Goal: Transaction & Acquisition: Purchase product/service

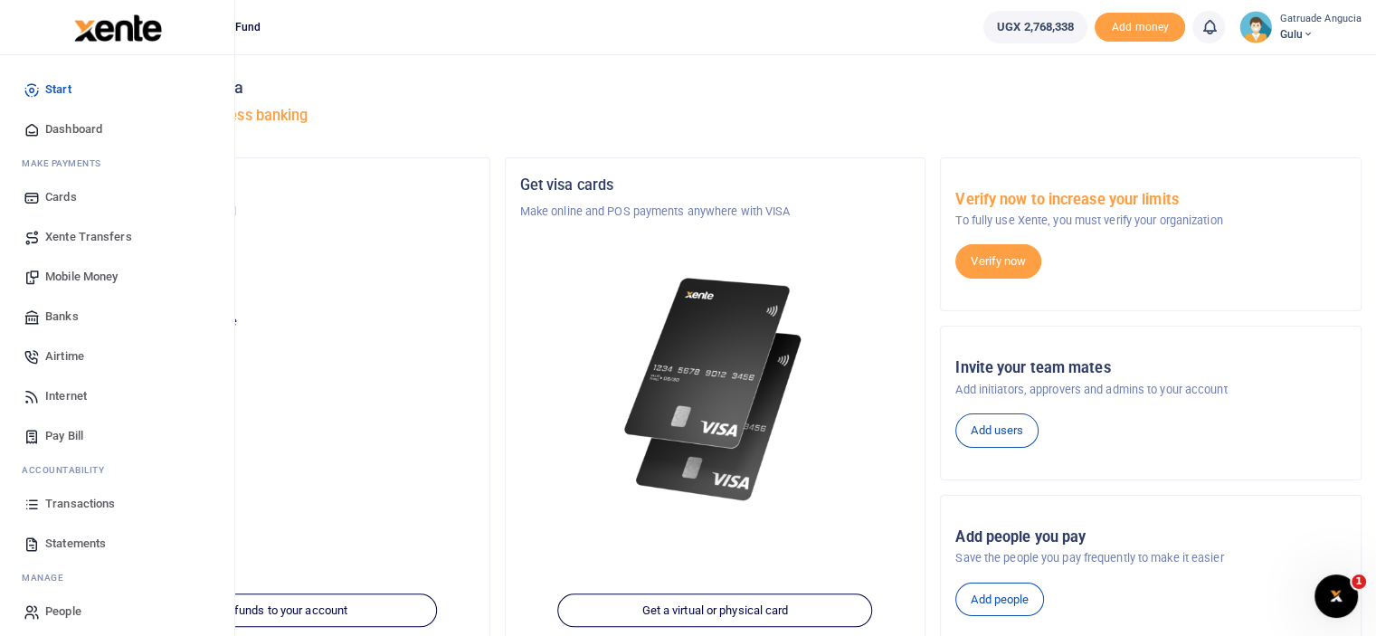
click at [89, 278] on span "Mobile Money" at bounding box center [81, 277] width 72 height 18
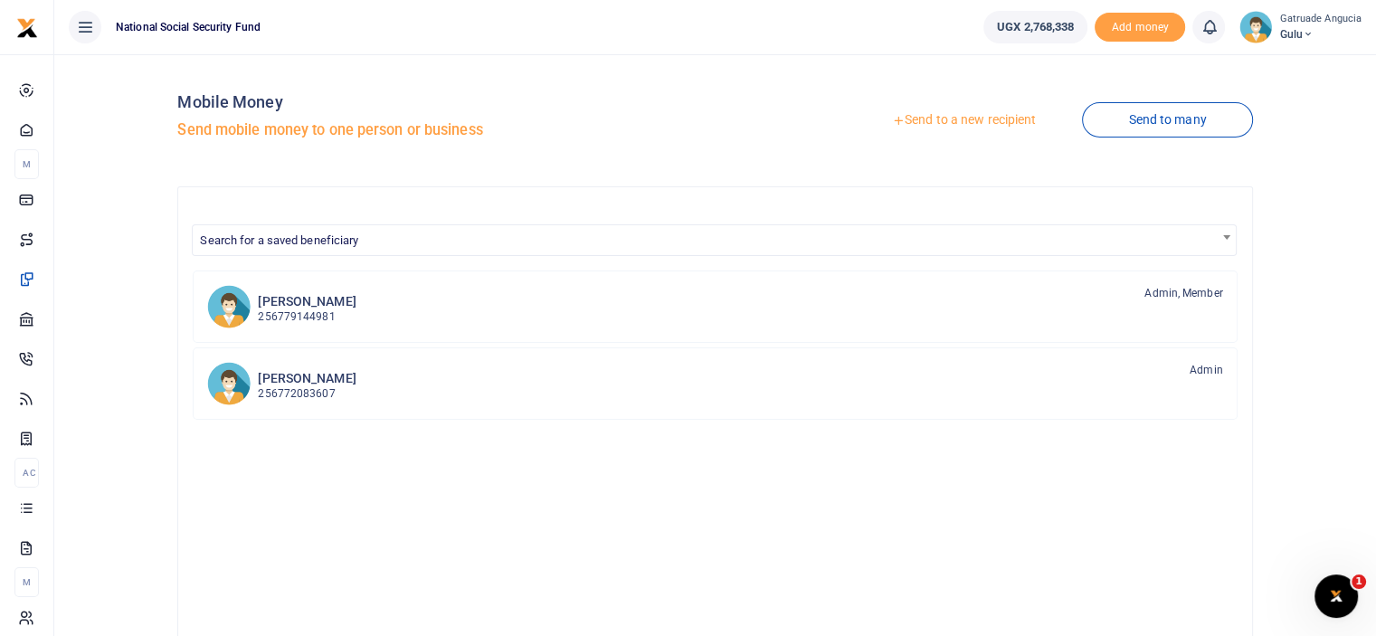
click at [995, 111] on link "Send to a new recipient" at bounding box center [964, 120] width 236 height 33
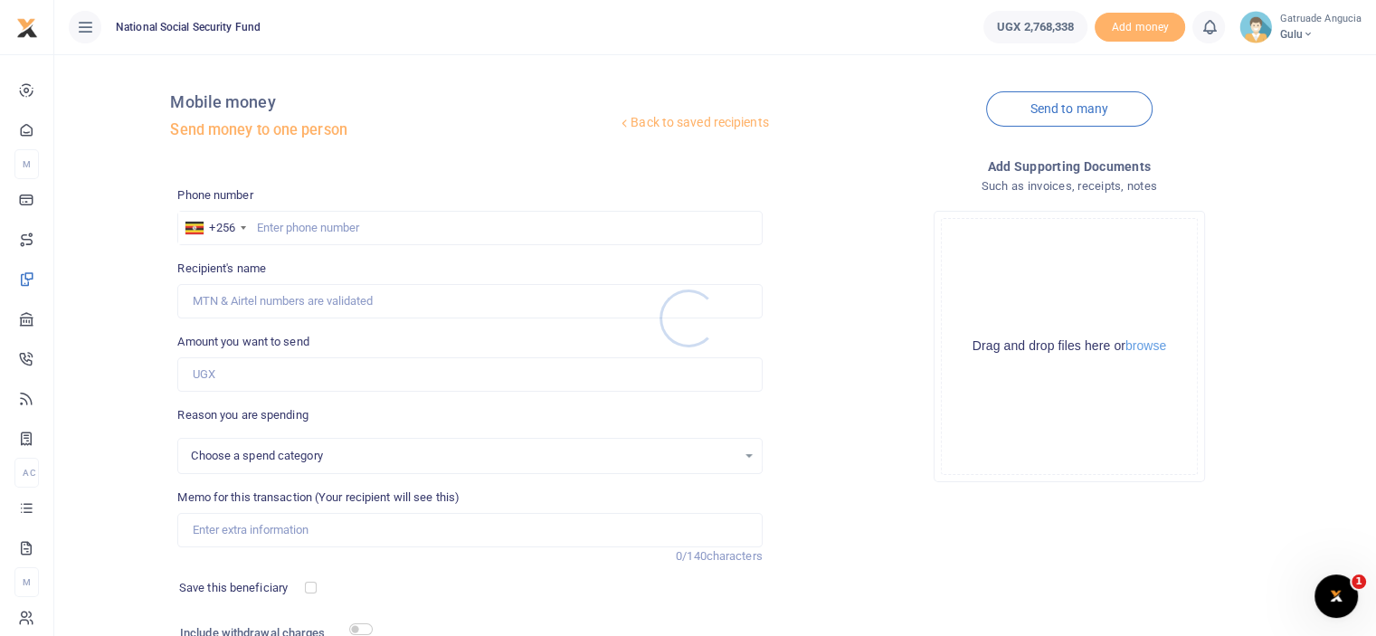
select select
click at [310, 230] on input "text" at bounding box center [469, 228] width 585 height 34
type input "785808674"
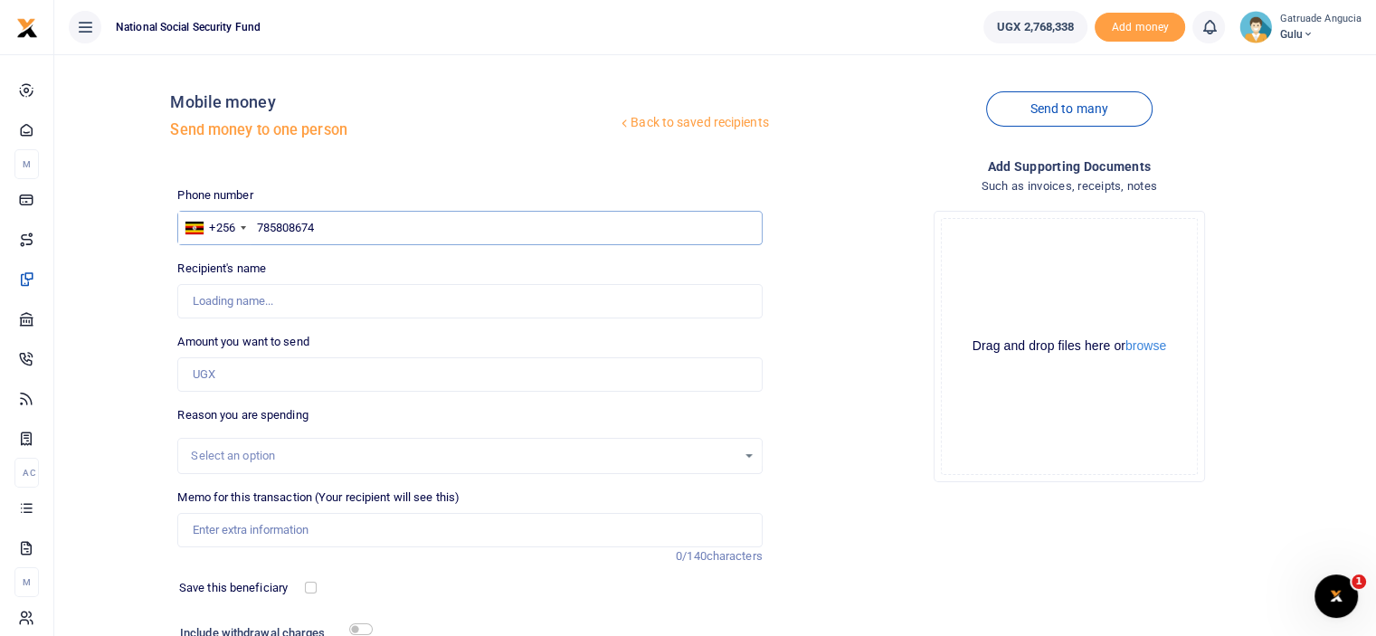
type input "Monica Oyella"
type input "785808674"
click at [249, 382] on input "Amount you want to send" at bounding box center [469, 374] width 585 height 34
type input "72,000"
click at [243, 528] on input "Memo for this transaction (Your recipient will see this)" at bounding box center [469, 530] width 585 height 34
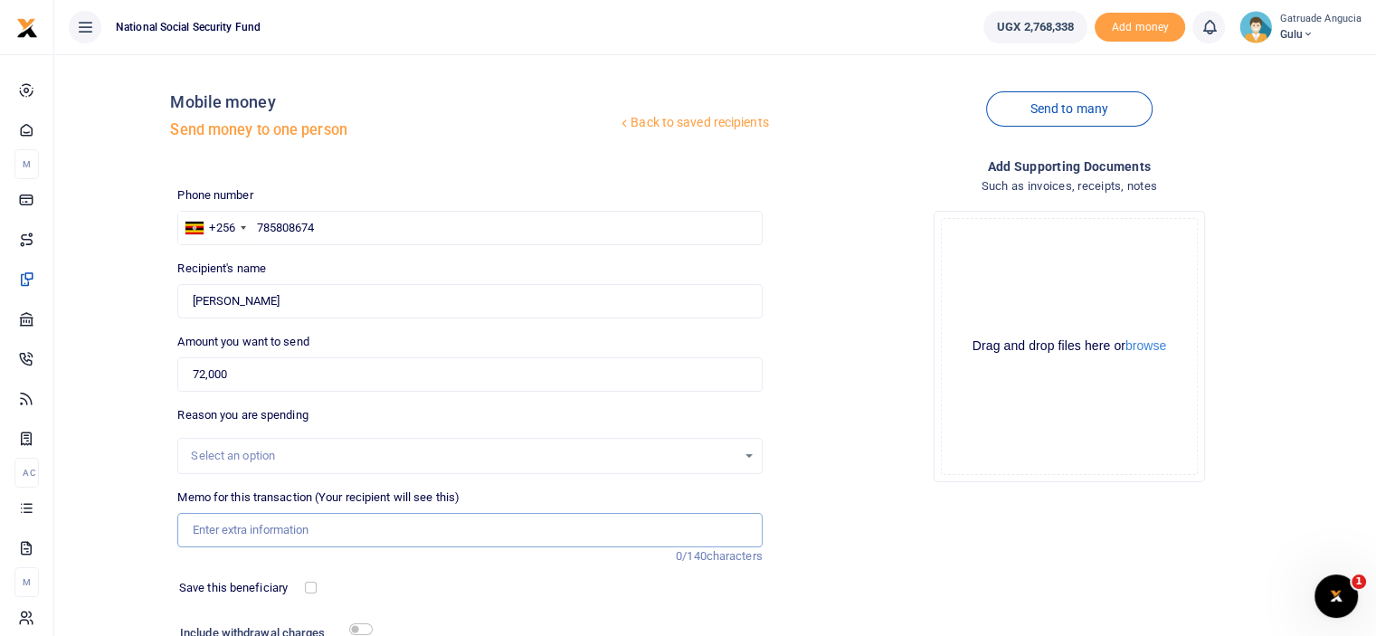
type input "b"
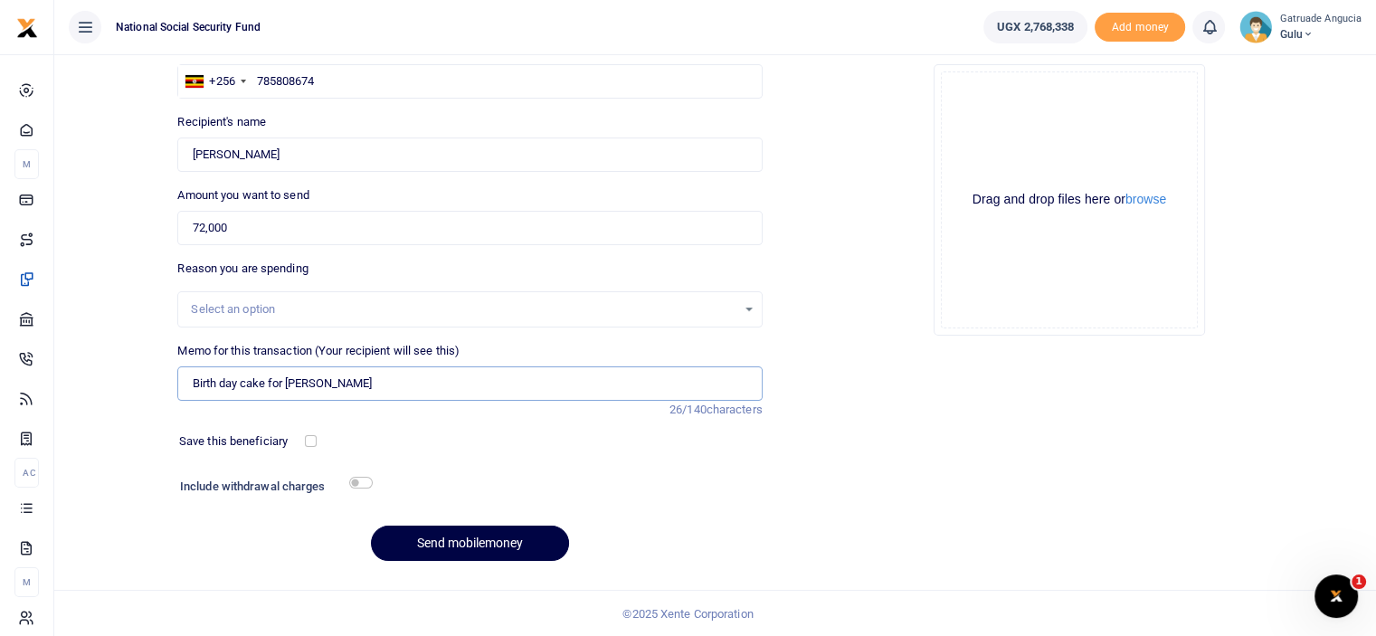
type input "Birth day cake for Harriet"
click at [355, 480] on input "checkbox" at bounding box center [361, 483] width 24 height 12
checkbox input "true"
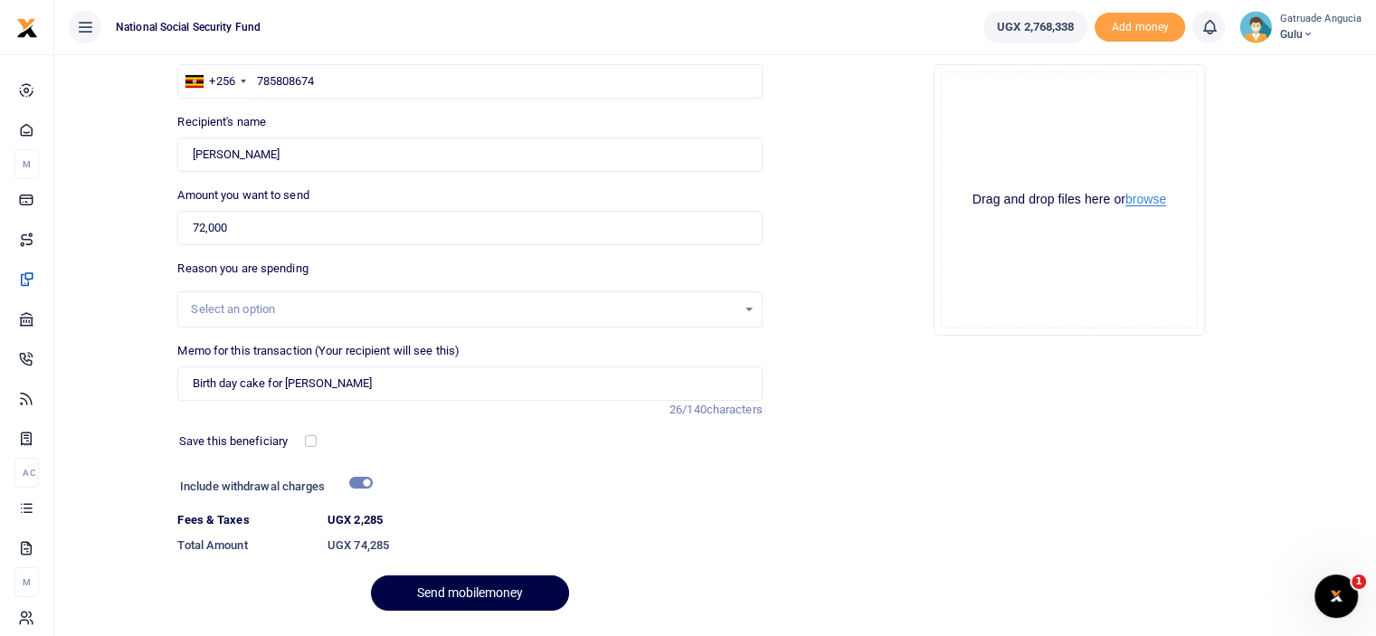
click at [1157, 203] on button "browse" at bounding box center [1146, 200] width 41 height 14
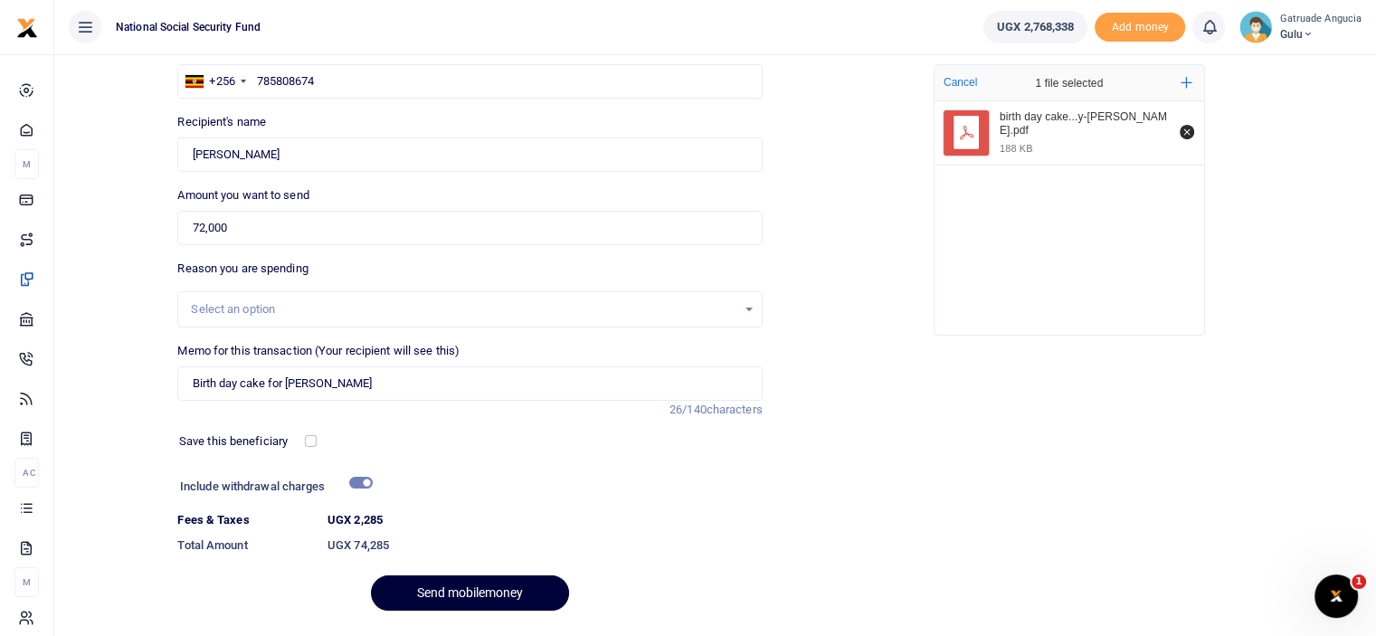
click at [486, 590] on button "Send mobilemoney" at bounding box center [470, 593] width 198 height 35
drag, startPoint x: 321, startPoint y: 75, endPoint x: 252, endPoint y: 83, distance: 69.3
click at [252, 83] on input "785808674" at bounding box center [469, 81] width 585 height 34
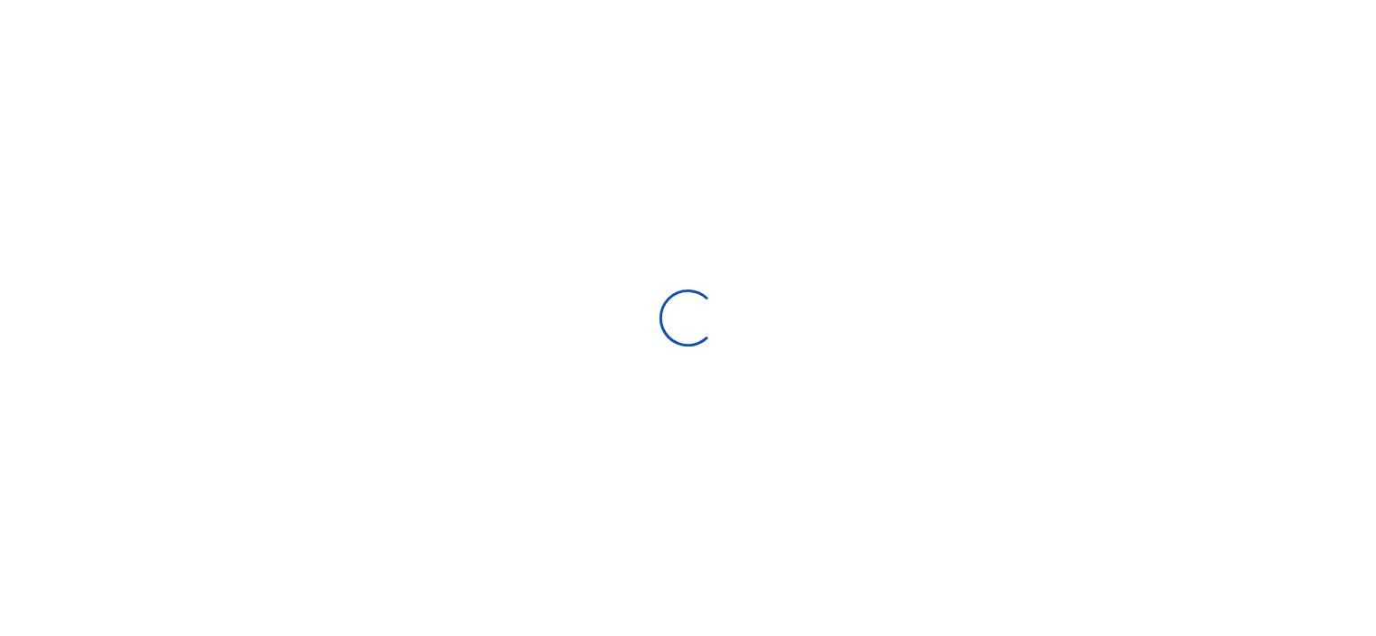
scroll to position [147, 0]
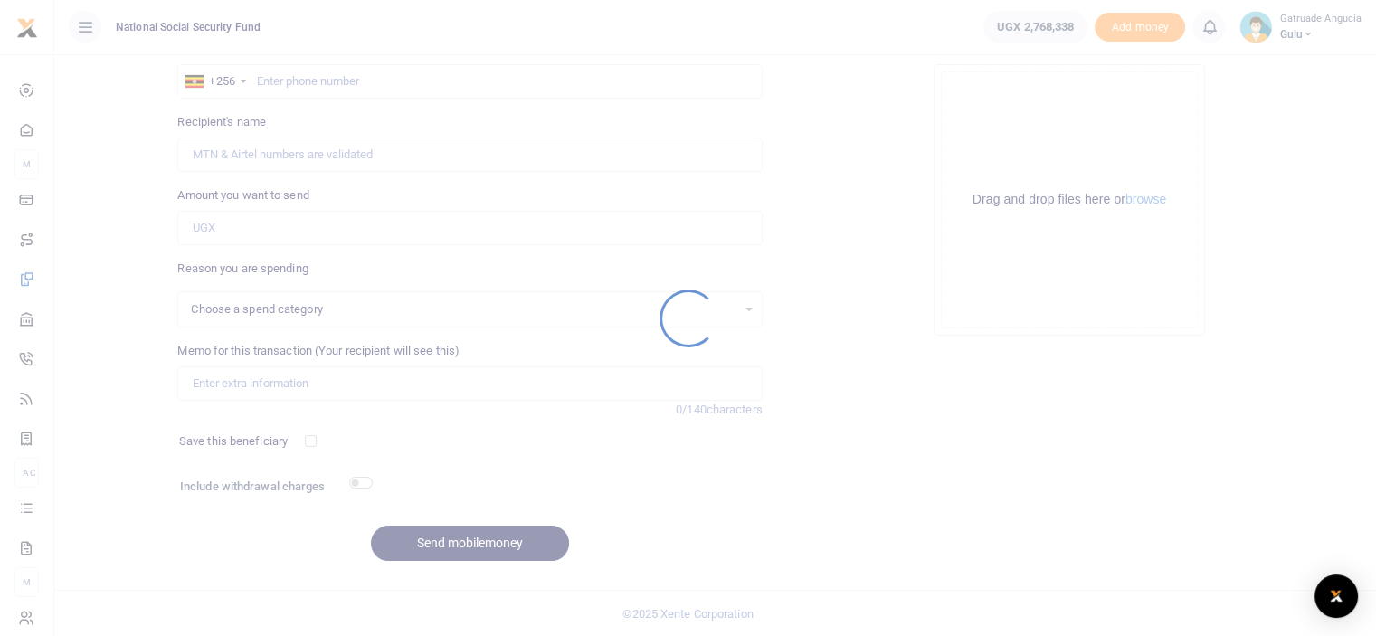
select select
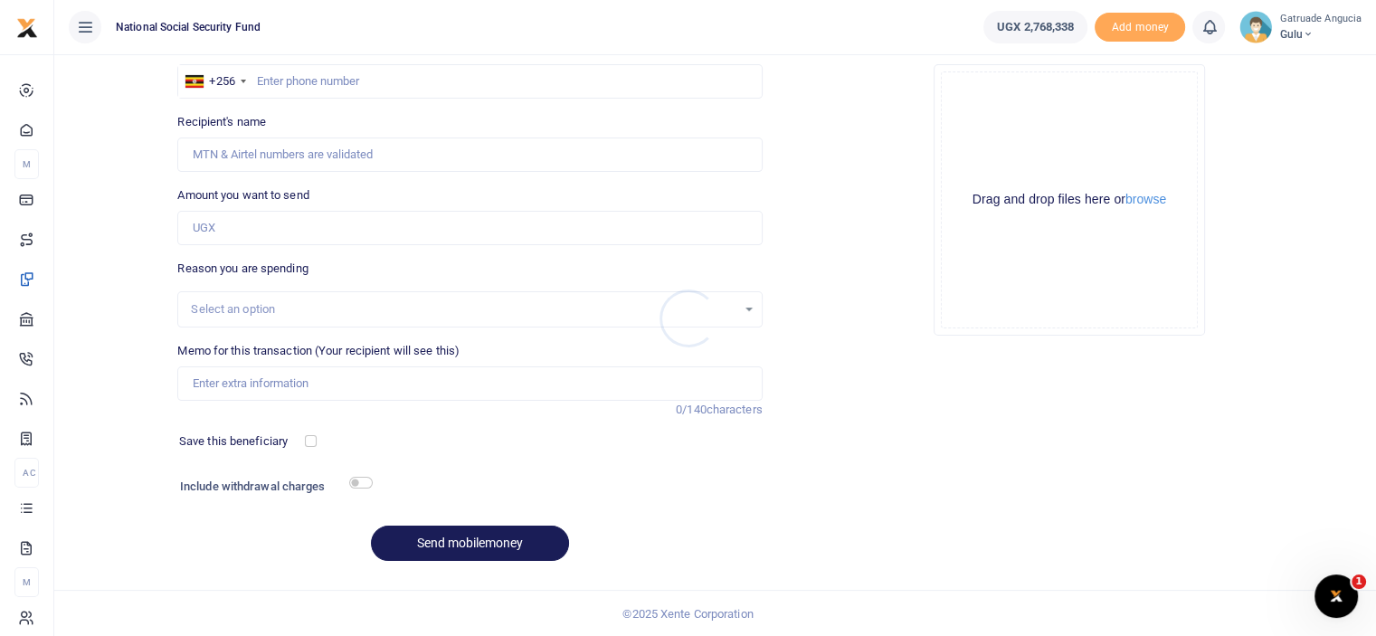
scroll to position [0, 0]
paste input "785808674"
click at [257, 79] on input "785808674" at bounding box center [469, 81] width 585 height 34
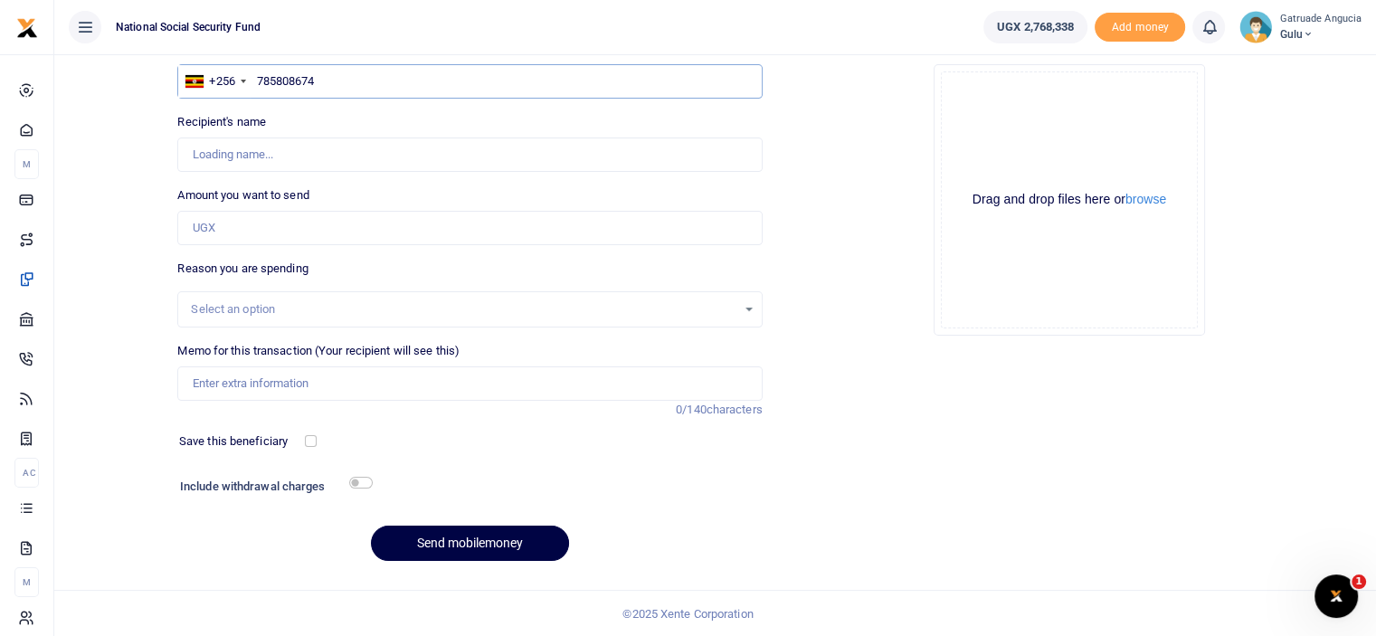
type input "785808674"
click at [246, 233] on input "Amount you want to send" at bounding box center [469, 228] width 585 height 34
type input "102,000"
click at [321, 305] on div "Select an option" at bounding box center [463, 309] width 545 height 18
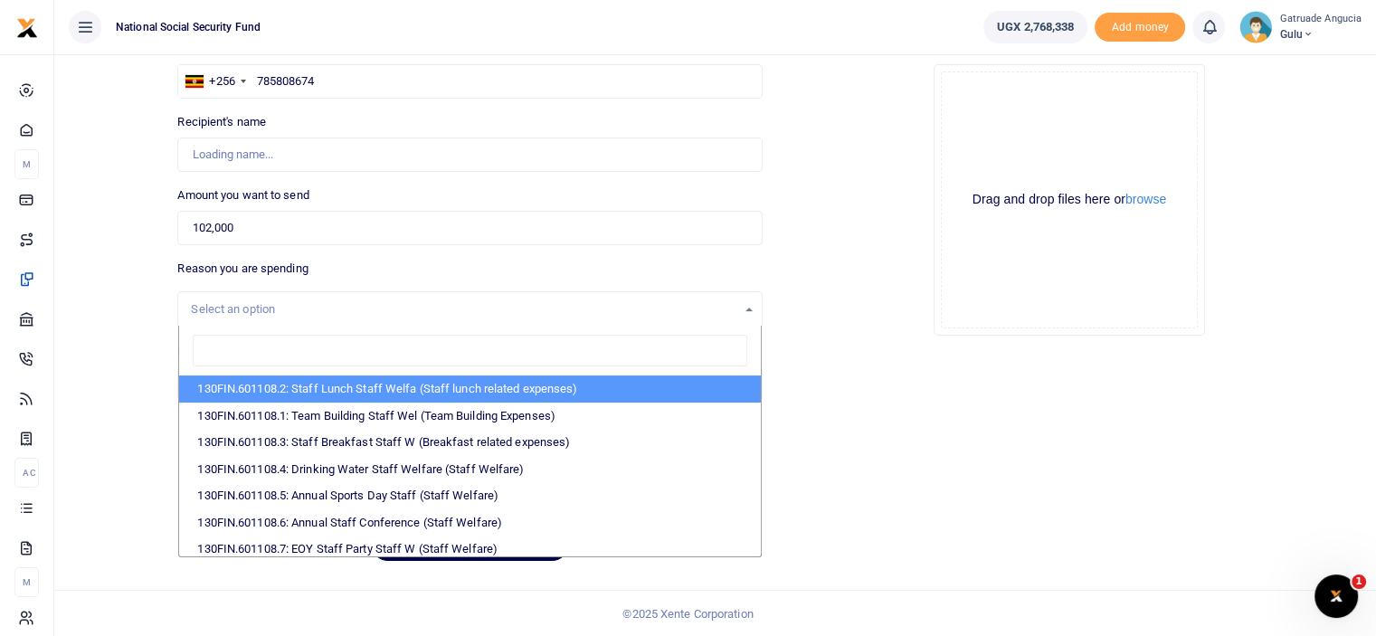
click at [277, 313] on div "Select an option" at bounding box center [463, 309] width 545 height 18
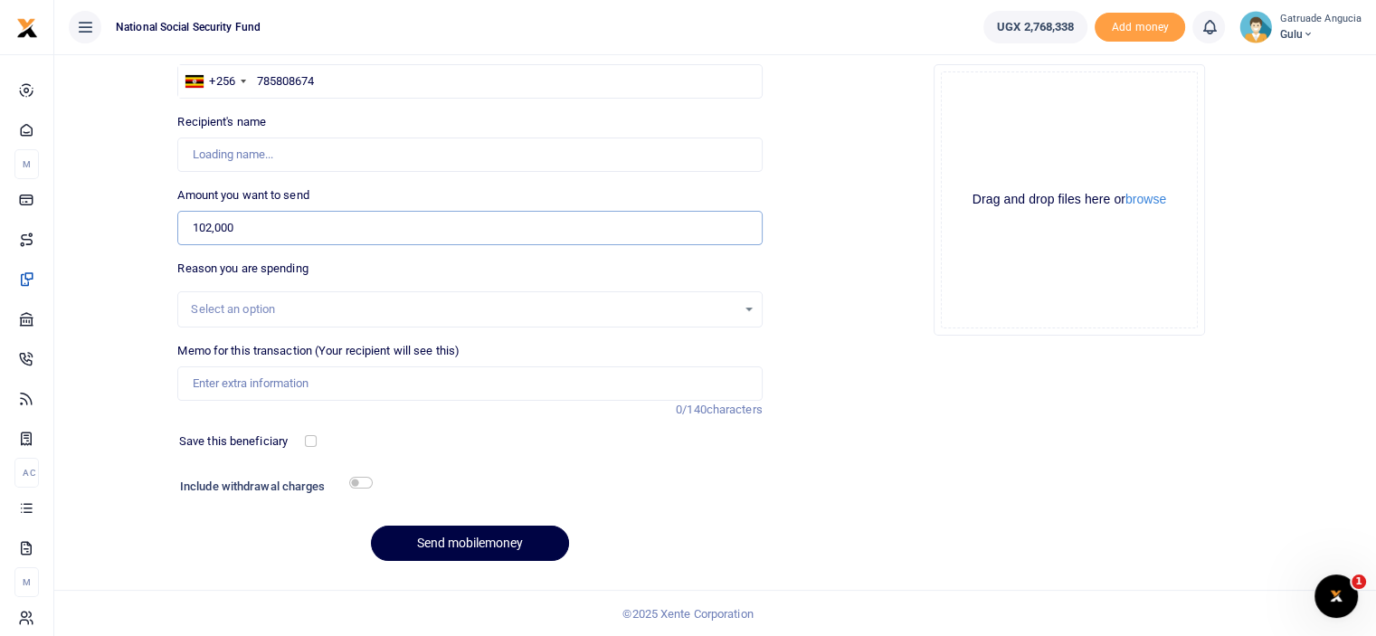
click at [286, 231] on input "102,000" at bounding box center [469, 228] width 585 height 34
click at [265, 374] on input "Memo for this transaction (Your recipient will see this)" at bounding box center [469, 384] width 585 height 34
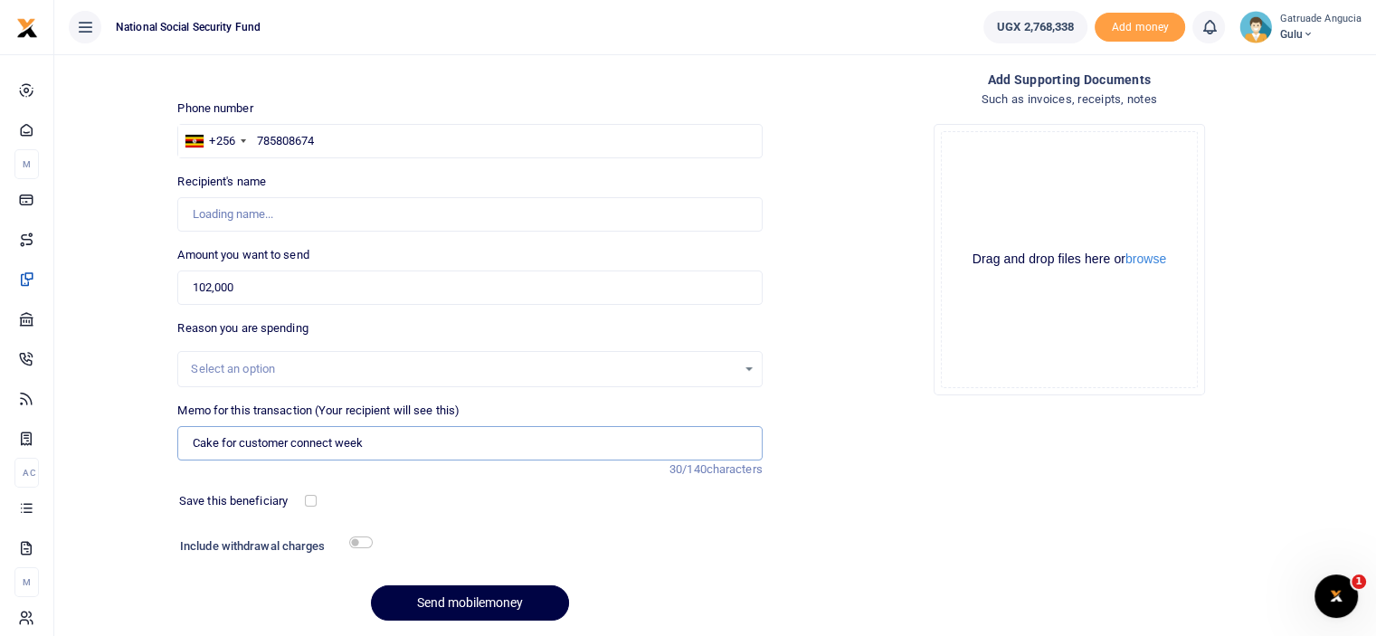
scroll to position [56, 0]
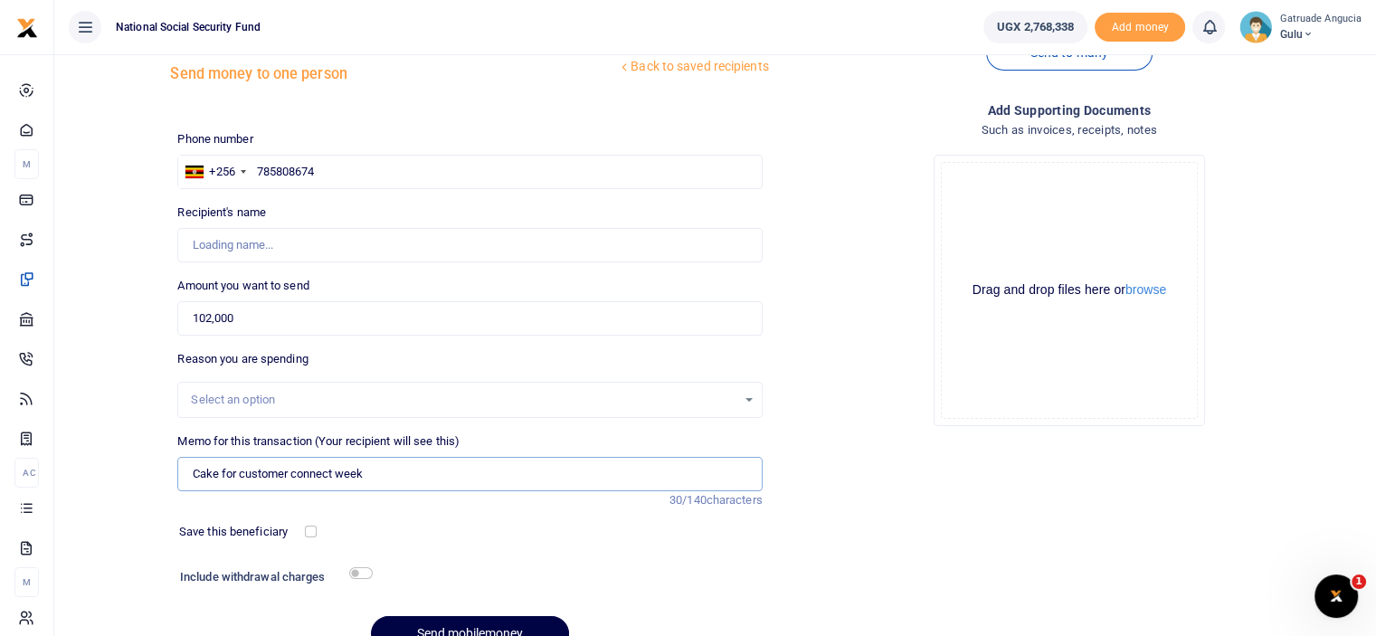
type input "Cake for customer connect week"
click at [357, 572] on input "checkbox" at bounding box center [361, 573] width 24 height 12
checkbox input "true"
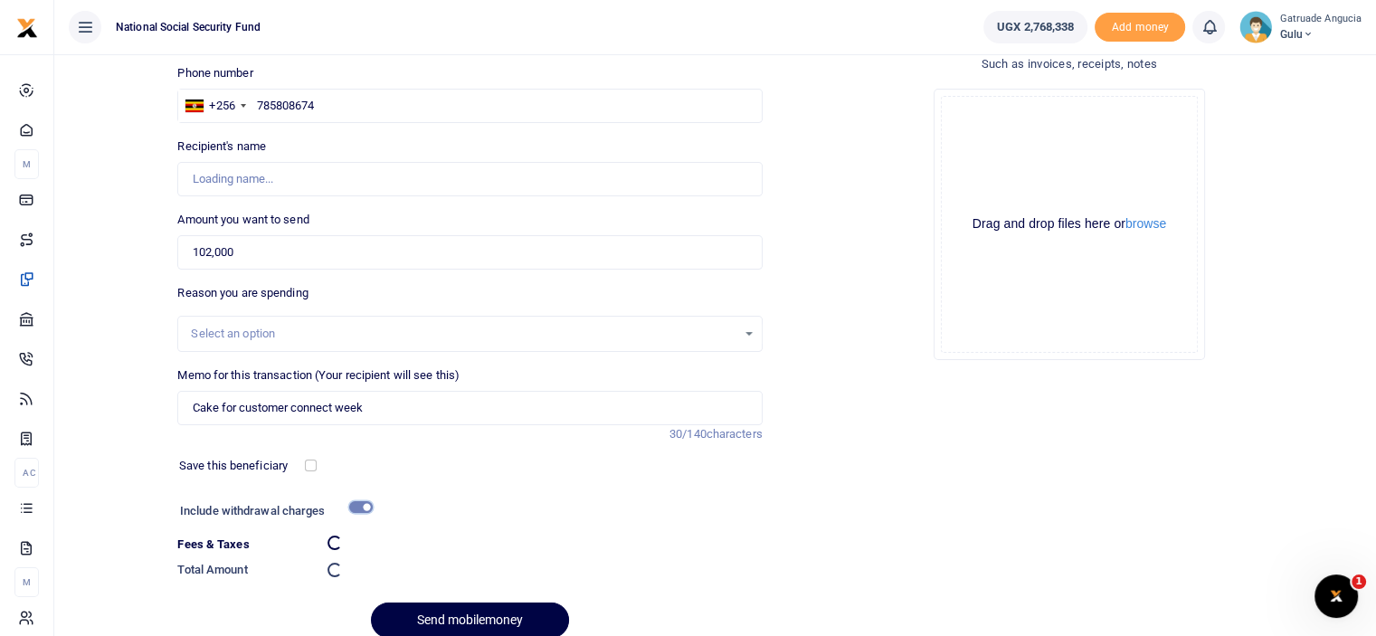
scroll to position [199, 0]
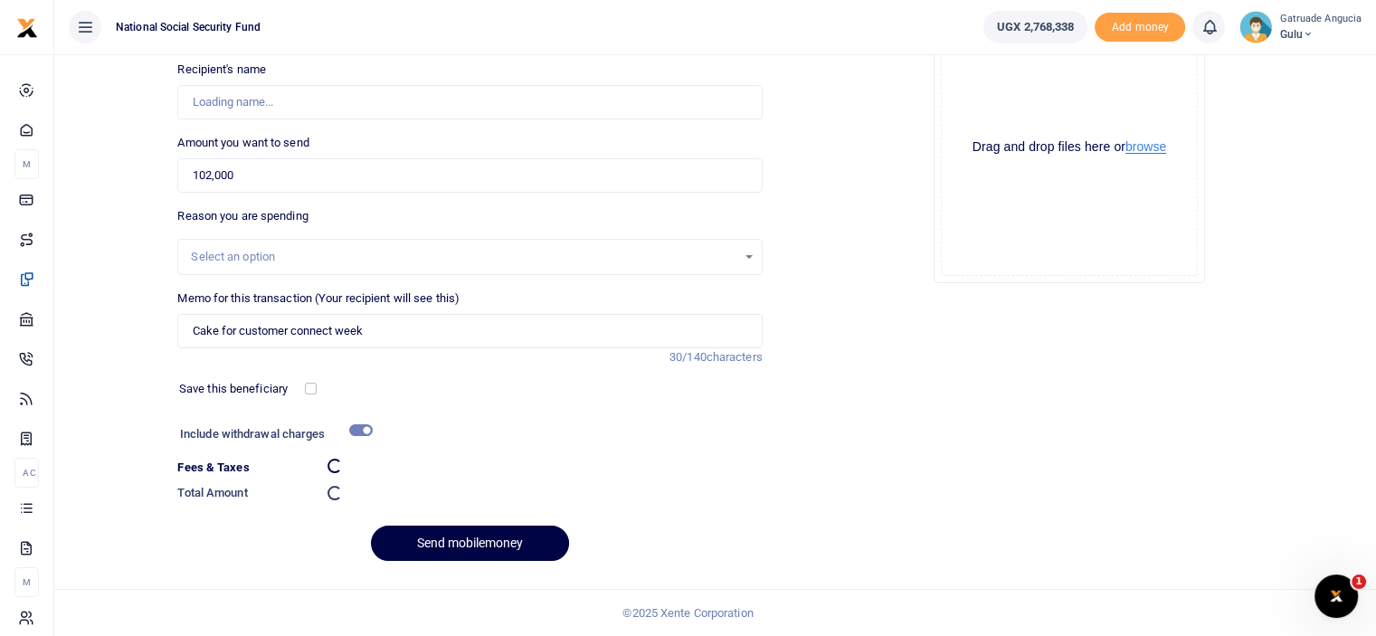
click at [1152, 150] on button "browse" at bounding box center [1146, 147] width 41 height 14
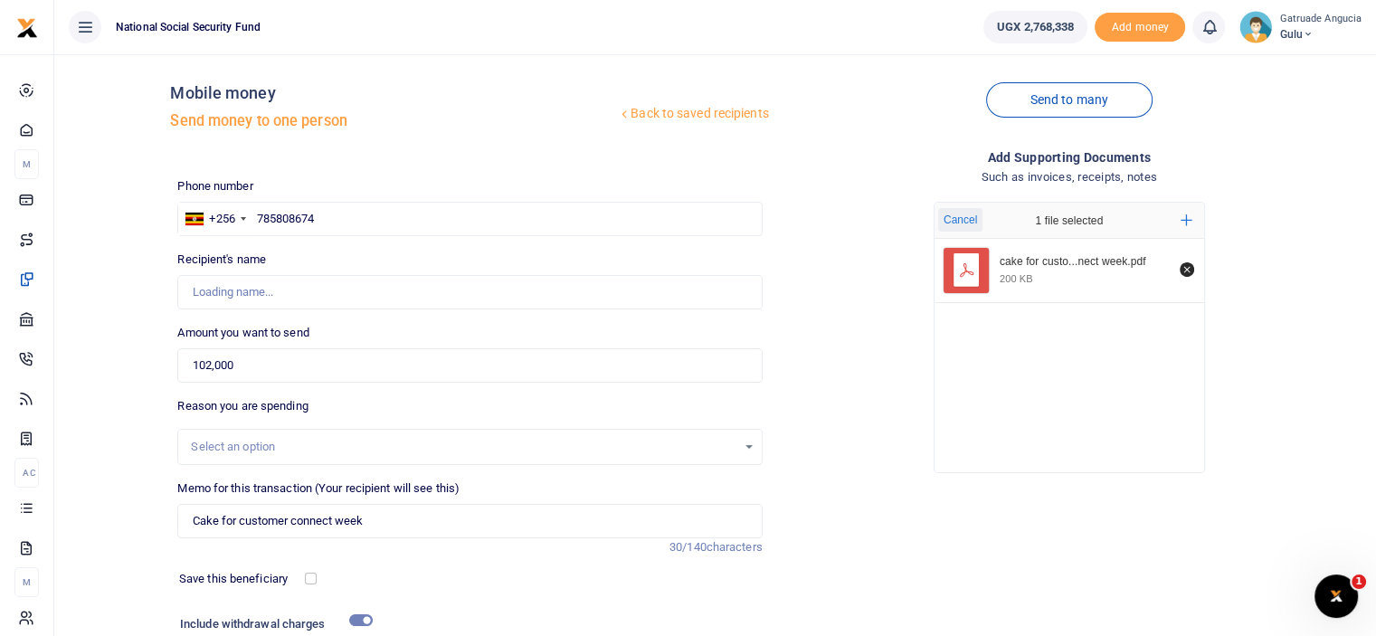
scroll to position [0, 0]
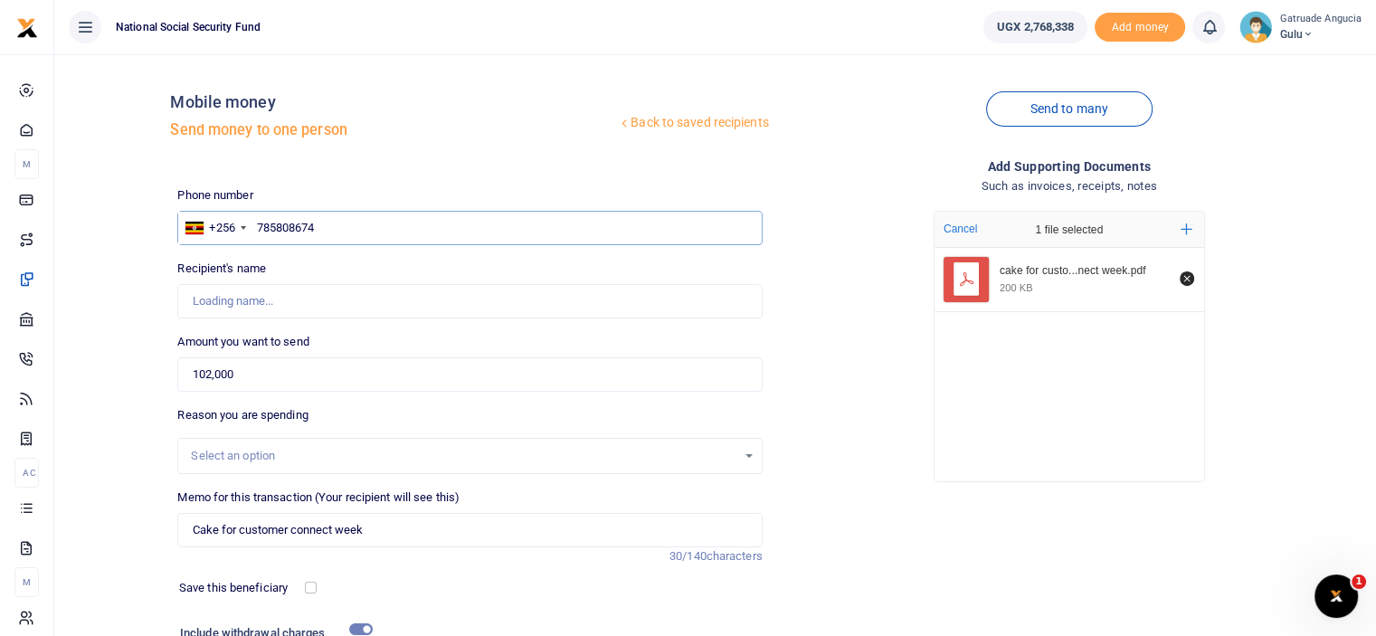
click at [257, 227] on input "785808674" at bounding box center [469, 228] width 585 height 34
click at [327, 230] on input "785808674" at bounding box center [469, 228] width 585 height 34
type input "7"
type input "Monica Oyella"
type input "785808674"
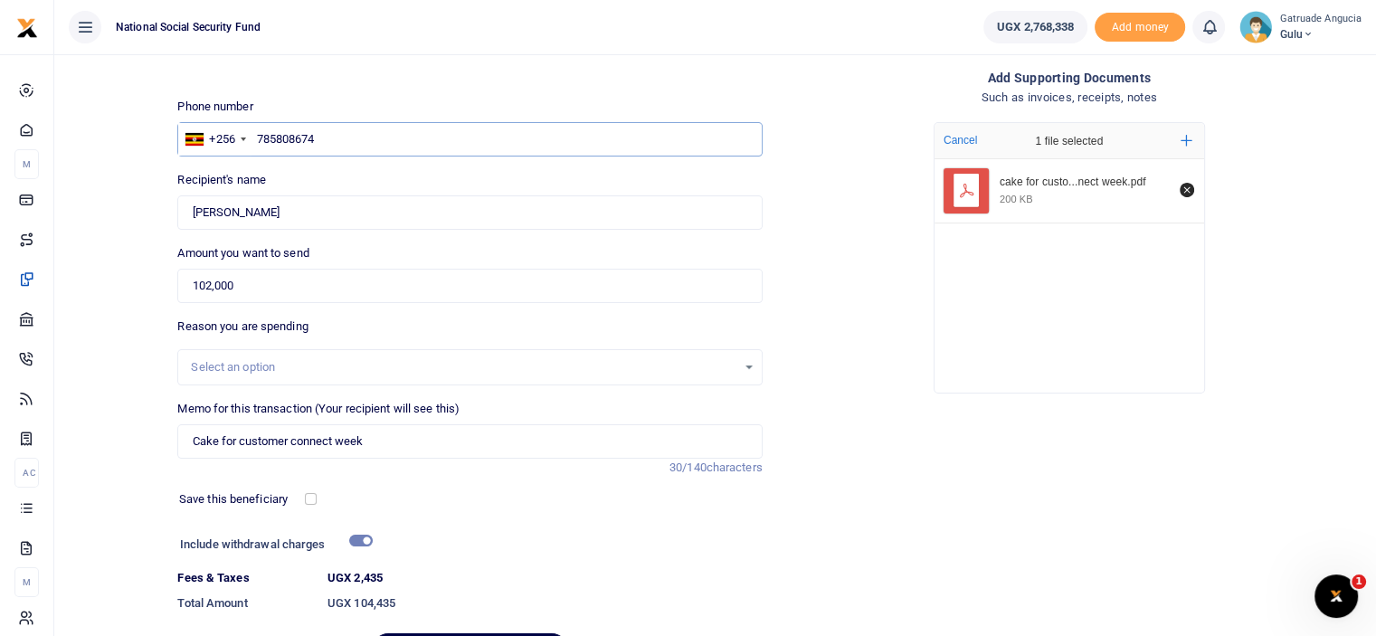
scroll to position [196, 0]
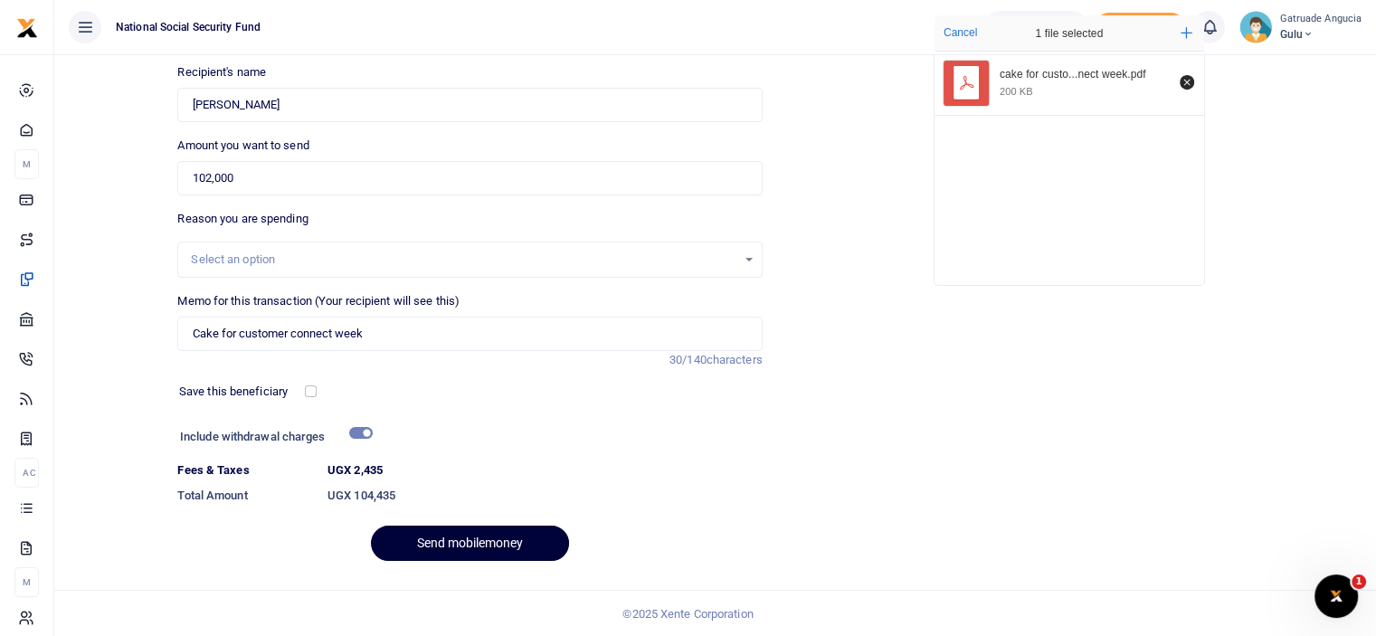
click at [495, 537] on button "Send mobilemoney" at bounding box center [470, 543] width 198 height 35
